Goal: Information Seeking & Learning: Learn about a topic

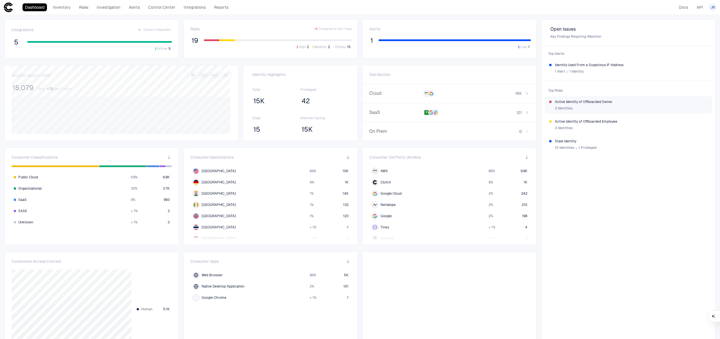
click at [599, 103] on span "Active Identity of Offboarded Owner" at bounding box center [631, 102] width 152 height 4
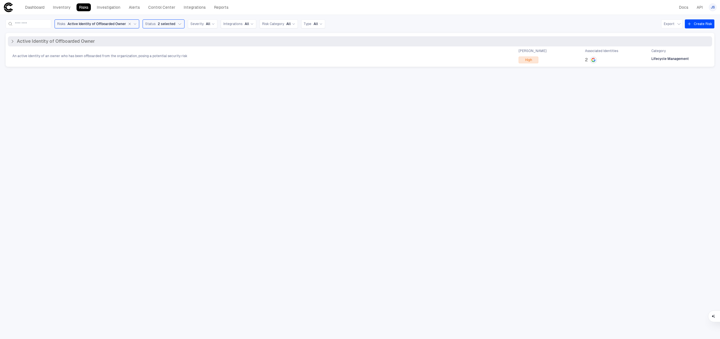
click at [19, 40] on span "Active Identity of Offboarded Owner" at bounding box center [56, 42] width 78 height 6
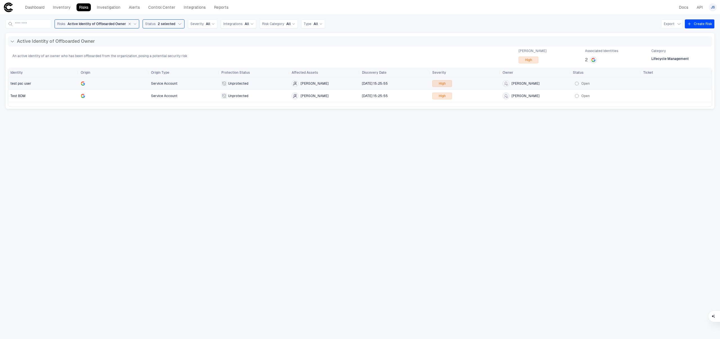
click at [38, 84] on span "test psc user" at bounding box center [43, 83] width 66 height 11
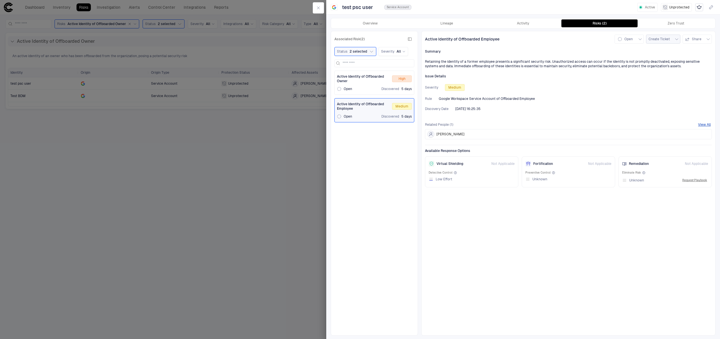
click at [678, 39] on icon "button" at bounding box center [676, 39] width 3 height 1
click at [632, 59] on div at bounding box center [360, 169] width 720 height 339
click at [638, 39] on button "Open" at bounding box center [628, 39] width 29 height 9
click at [568, 85] on div at bounding box center [360, 169] width 720 height 339
click at [316, 7] on icon "button" at bounding box center [318, 8] width 4 height 4
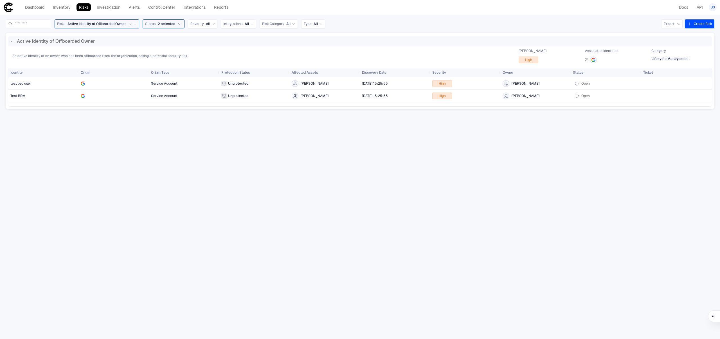
click at [79, 3] on link "Risks" at bounding box center [83, 7] width 14 height 8
click at [80, 8] on link "Risks" at bounding box center [83, 7] width 14 height 8
click at [31, 8] on link "Dashboard" at bounding box center [34, 7] width 24 height 8
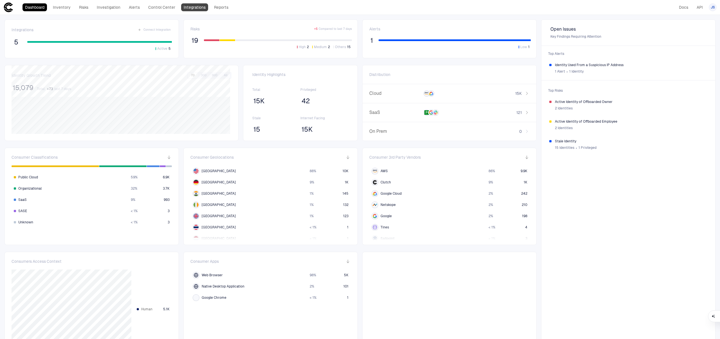
click at [198, 9] on link "Integrations" at bounding box center [194, 7] width 27 height 8
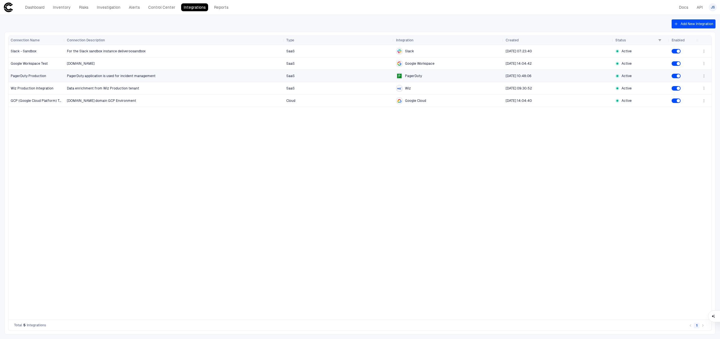
click at [207, 75] on span "PagerDuty application is used for incident management" at bounding box center [174, 75] width 215 height 11
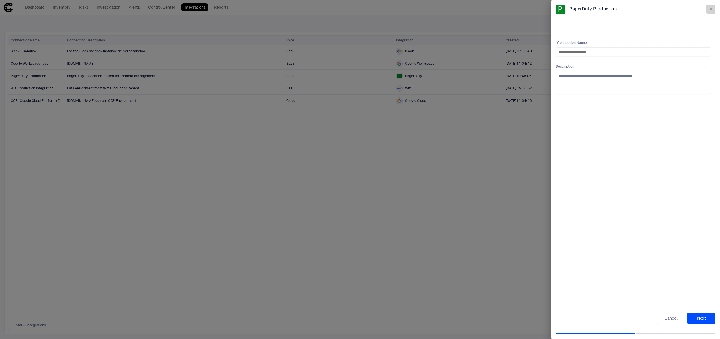
click at [712, 10] on icon "button" at bounding box center [711, 9] width 3 height 3
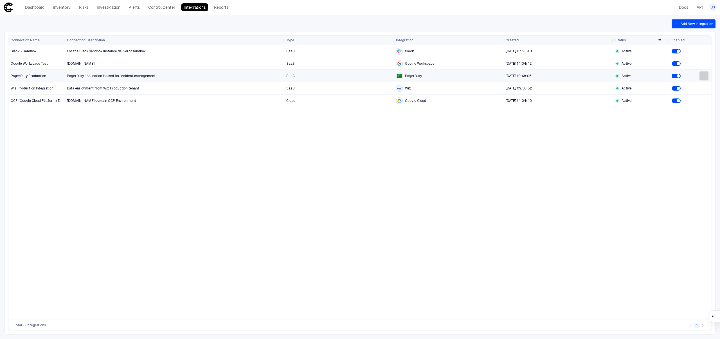
click at [702, 77] on icon "button" at bounding box center [704, 76] width 4 height 4
click at [696, 85] on li "Edit" at bounding box center [686, 88] width 38 height 9
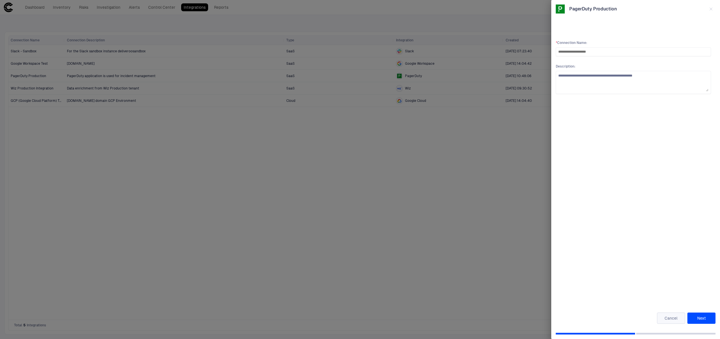
click at [663, 315] on button "Cancel" at bounding box center [671, 317] width 28 height 11
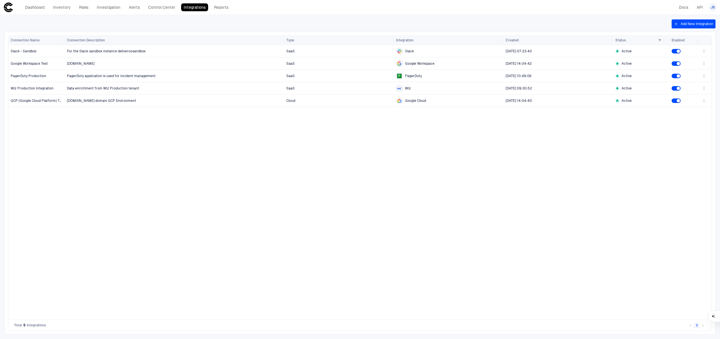
click at [369, 220] on div "For the Slack sandbox instance deliveroosandbox SaaS Slack [DATE] 07:23:40 Acti…" at bounding box center [381, 182] width 633 height 274
click at [37, 6] on link "Dashboard" at bounding box center [34, 7] width 24 height 8
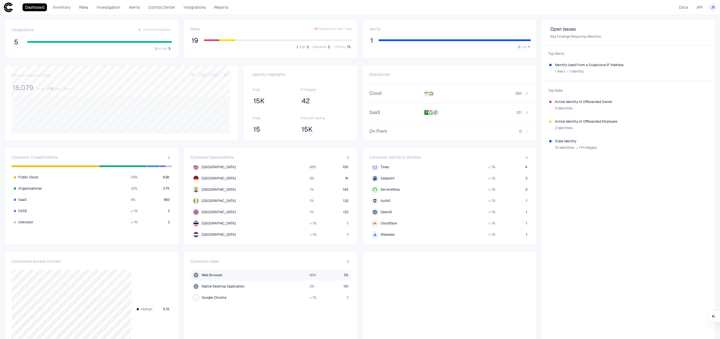
scroll to position [60, 0]
click at [211, 277] on span "Web Browser" at bounding box center [212, 275] width 21 height 4
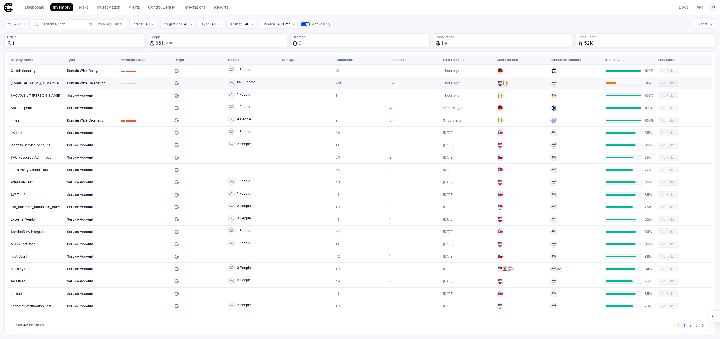
click at [42, 87] on div "[EMAIL_ADDRESS][DOMAIN_NAME] - 107764986564037878879" at bounding box center [37, 83] width 52 height 12
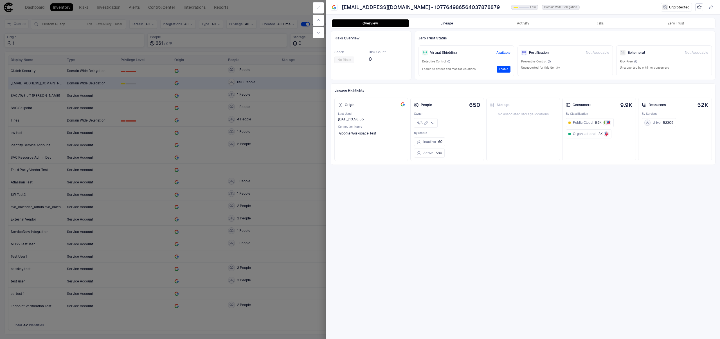
click at [453, 25] on button "Lineage" at bounding box center [447, 23] width 76 height 8
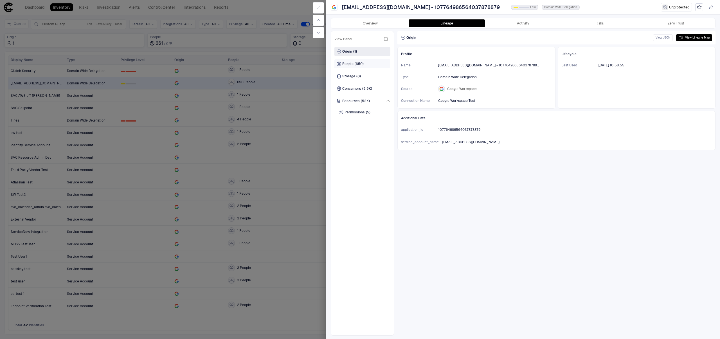
click at [376, 63] on div "People (650)" at bounding box center [362, 63] width 56 height 9
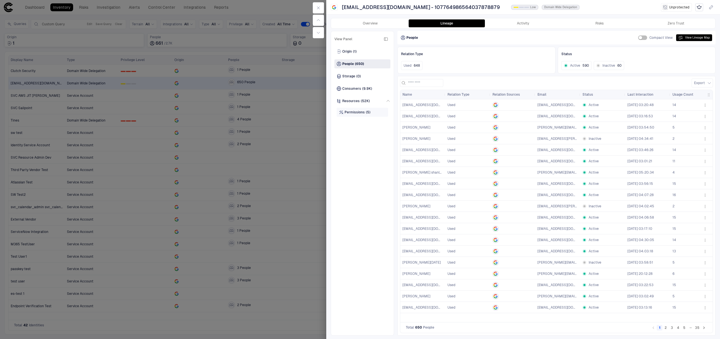
click at [360, 112] on span "Permissions" at bounding box center [354, 112] width 20 height 4
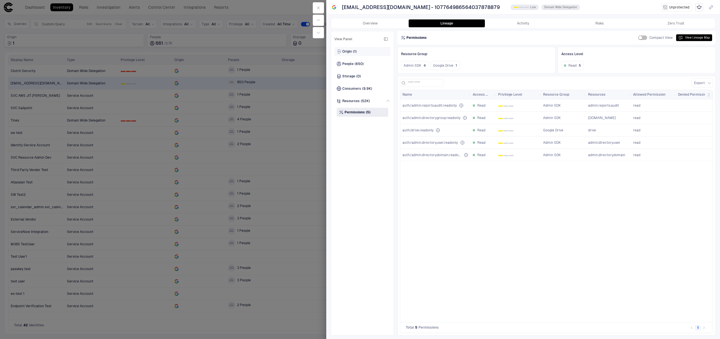
click at [357, 49] on div "Origin (1)" at bounding box center [362, 51] width 56 height 9
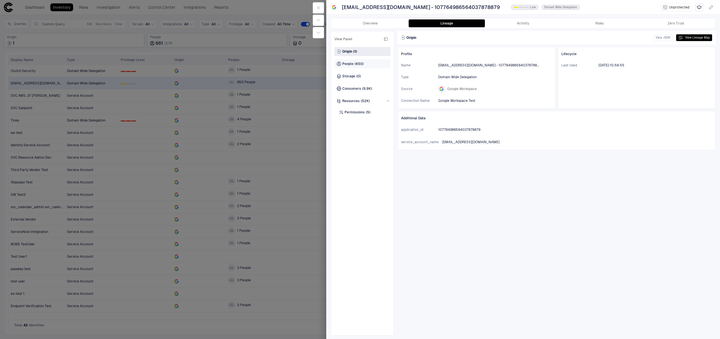
click at [357, 63] on span "(650)" at bounding box center [359, 64] width 9 height 4
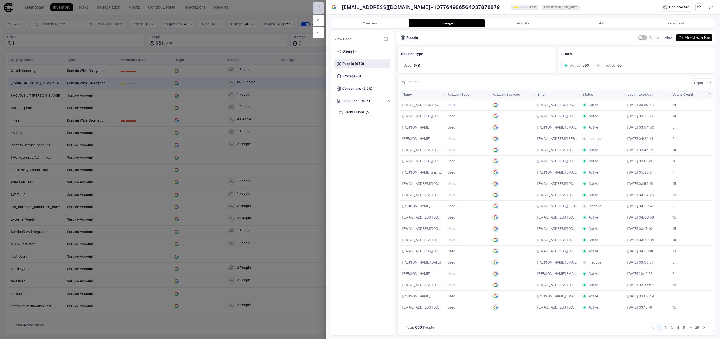
click at [321, 7] on button "button" at bounding box center [318, 7] width 11 height 11
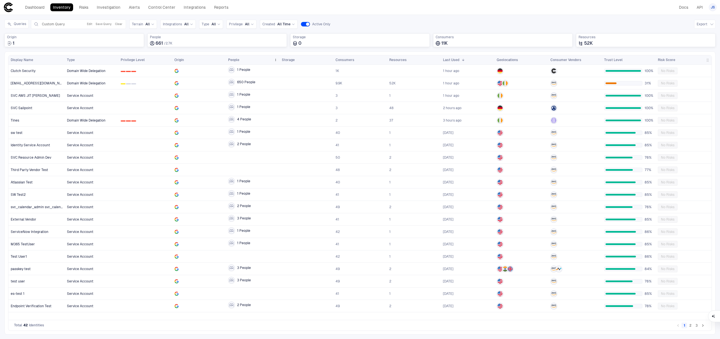
click at [242, 56] on div "People" at bounding box center [252, 59] width 49 height 9
click at [243, 63] on div "People" at bounding box center [252, 59] width 49 height 9
click at [245, 61] on div "People" at bounding box center [250, 60] width 44 height 6
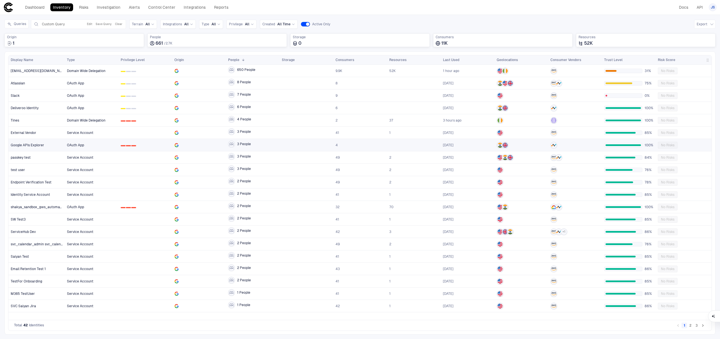
click at [99, 144] on span "OAuth App" at bounding box center [91, 144] width 49 height 11
